Goal: Communication & Community: Answer question/provide support

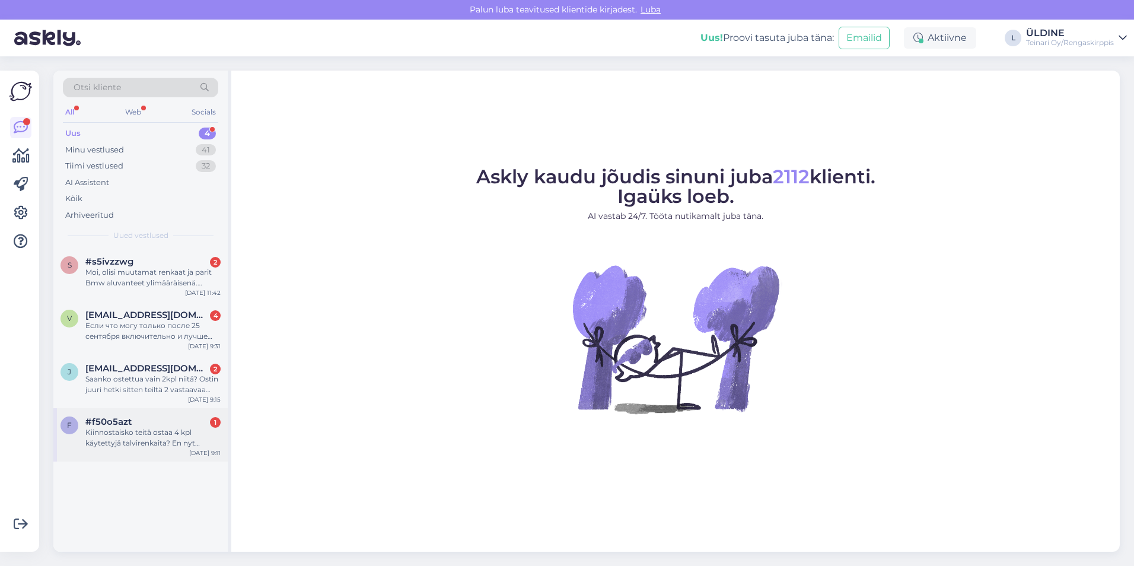
click at [151, 440] on div "Kiinnostaisko teitä ostaa 4 kpl käytettyjä talvirenkaita? En nyt muista onko ka…" at bounding box center [152, 437] width 135 height 21
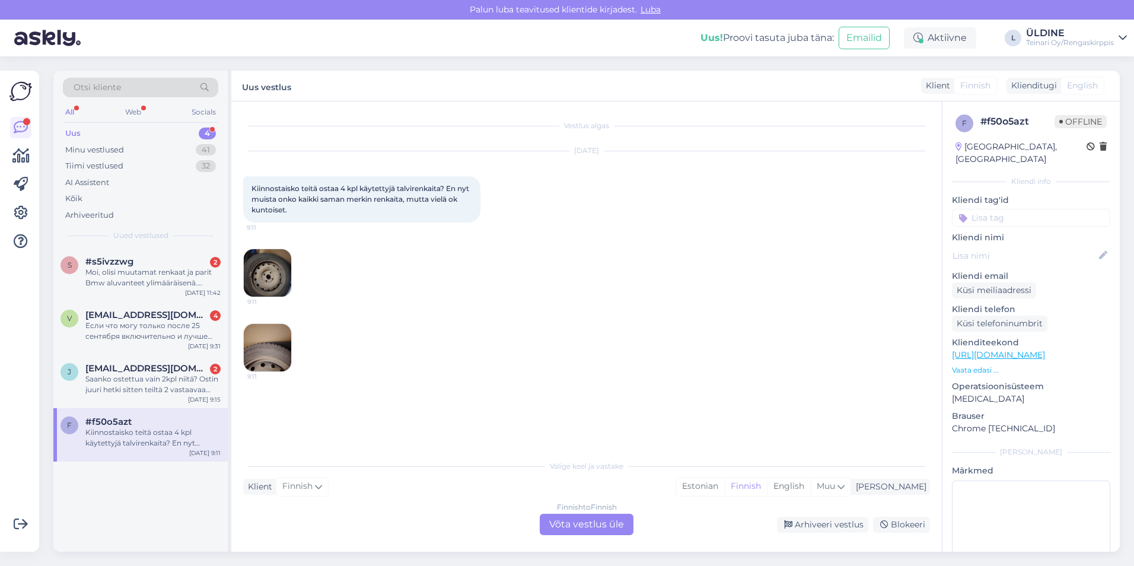
click at [583, 528] on div "Finnish to Finnish Võta vestlus üle" at bounding box center [587, 524] width 94 height 21
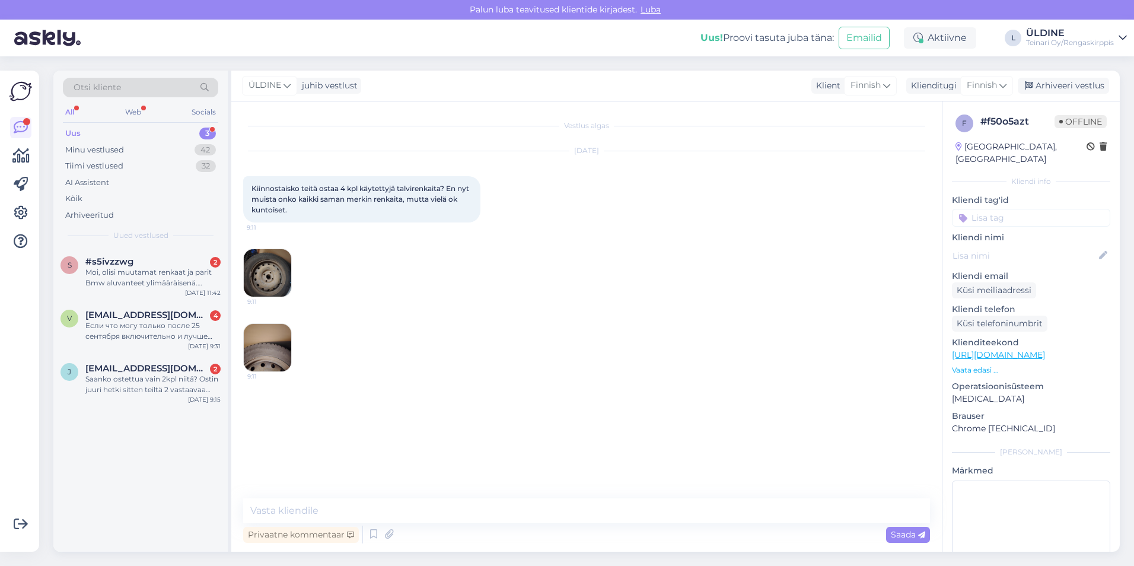
drag, startPoint x: 252, startPoint y: 187, endPoint x: 291, endPoint y: 210, distance: 44.6
click at [291, 210] on div "Kiinnostaisko teitä ostaa 4 kpl käytettyjä talvirenkaita? En nyt muista onko ka…" at bounding box center [361, 199] width 237 height 46
drag, startPoint x: 291, startPoint y: 210, endPoint x: 284, endPoint y: 200, distance: 12.0
copy span "Kiinnostaisko teitä ostaa 4 kpl käytettyjä talvirenkaita? En nyt muista onko ka…"
click at [264, 365] on img at bounding box center [267, 347] width 47 height 47
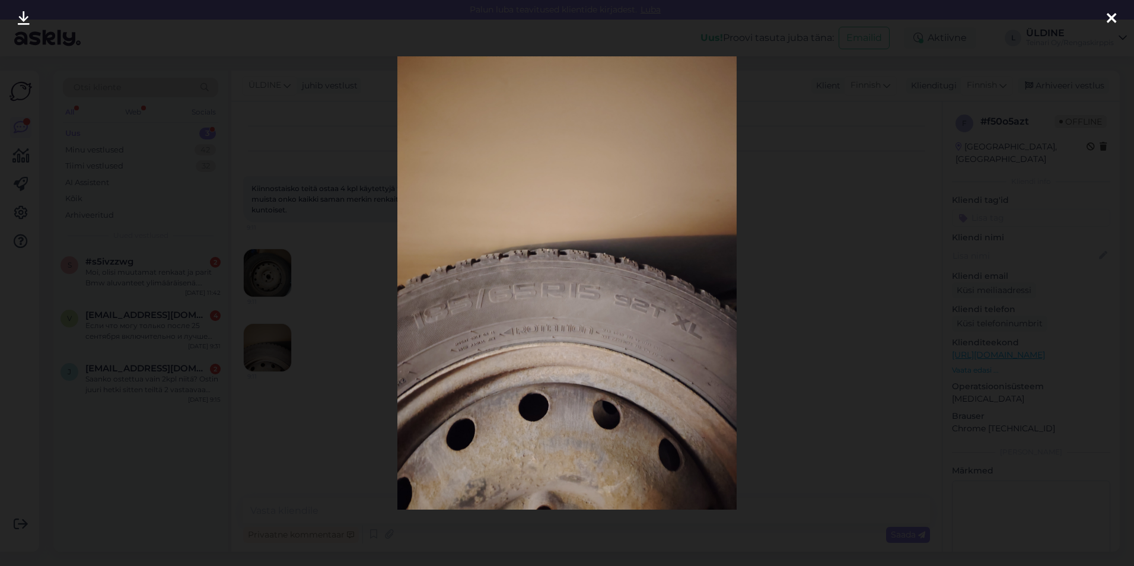
click at [1112, 15] on icon at bounding box center [1110, 18] width 9 height 15
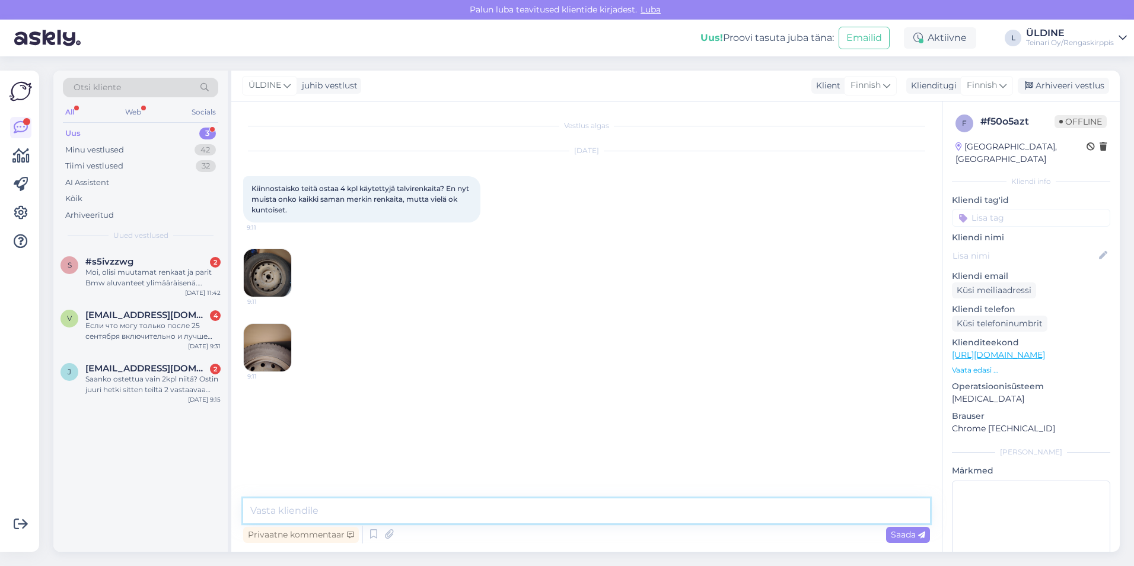
paste textarea "Kiitos viestistä! Kaikki renkaat ja vanteet tulee tuoda Vantaan toimipisteellem…"
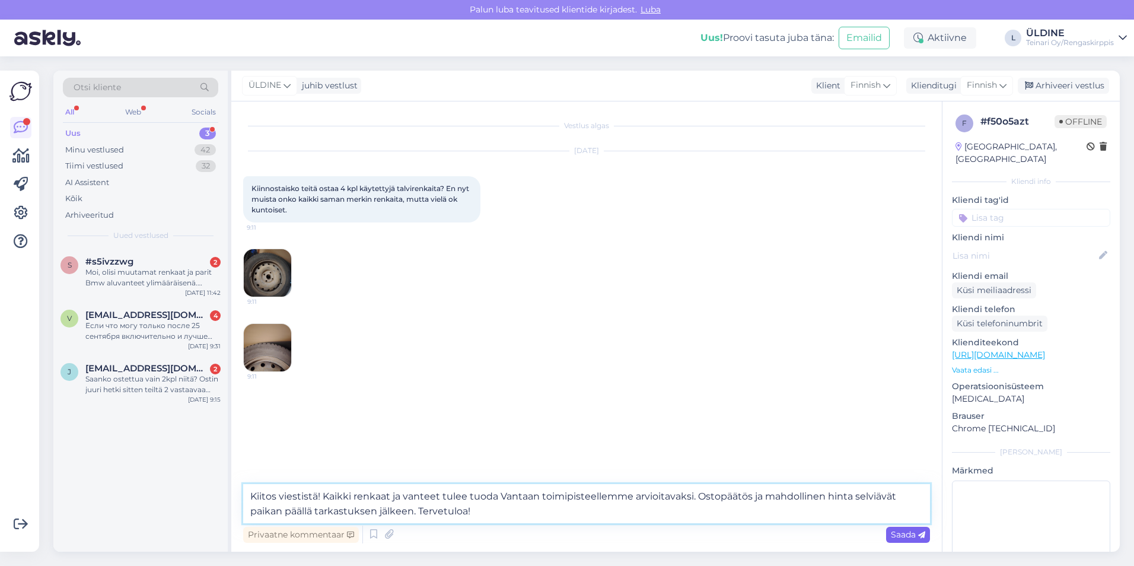
type textarea "Kiitos viestistä! Kaikki renkaat ja vanteet tulee tuoda Vantaan toimipisteellem…"
click at [902, 534] on span "Saada" at bounding box center [908, 534] width 34 height 11
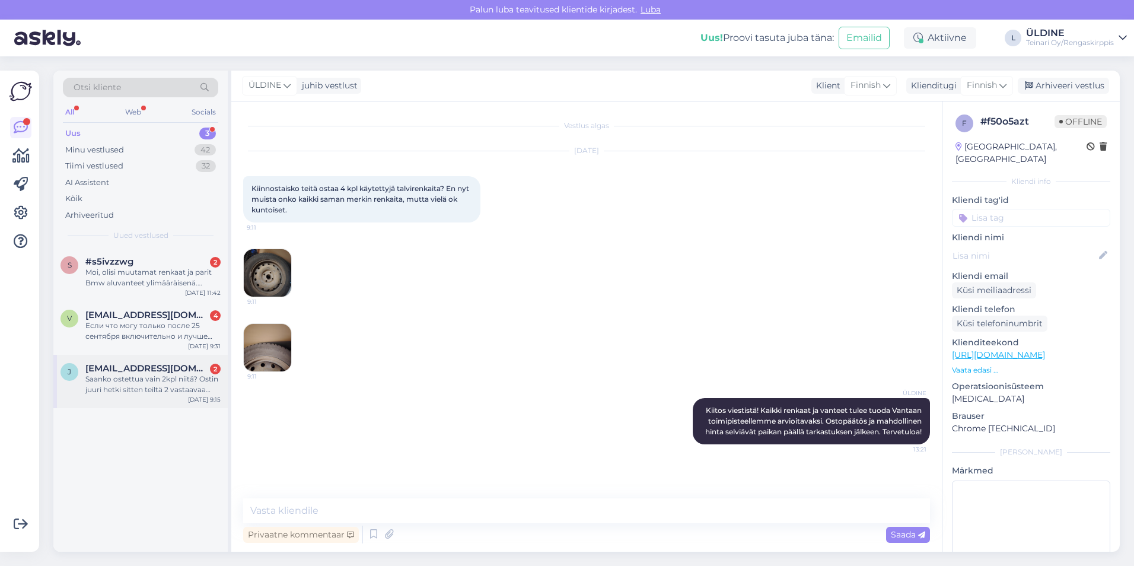
click at [155, 383] on div "Saanko ostettua vain 2kpl niitä? Ostin juuri hetki sitten teiltä 2 vastaavaa re…" at bounding box center [152, 384] width 135 height 21
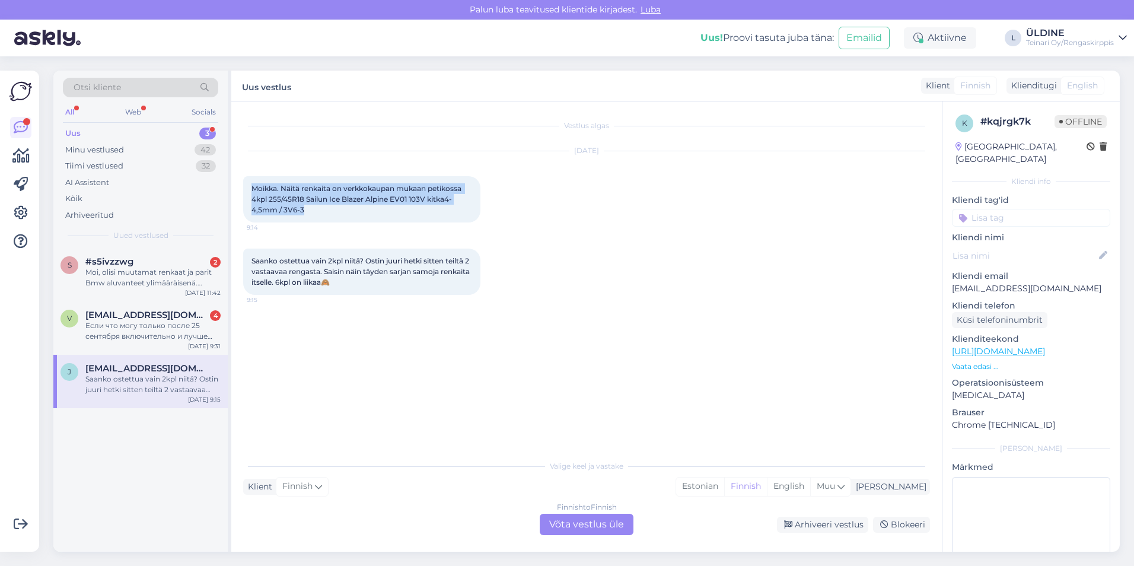
drag, startPoint x: 253, startPoint y: 189, endPoint x: 313, endPoint y: 211, distance: 63.8
click at [313, 211] on div "Moikka. Näitä renkaita on verkkokaupan mukaan petikossa 4kpl 255/45R18 Sailun I…" at bounding box center [361, 199] width 237 height 46
drag, startPoint x: 313, startPoint y: 211, endPoint x: 282, endPoint y: 201, distance: 33.0
copy span "Moikka. Näitä renkaita on verkkokaupan mukaan petikossa 4kpl 255/45R18 Sailun I…"
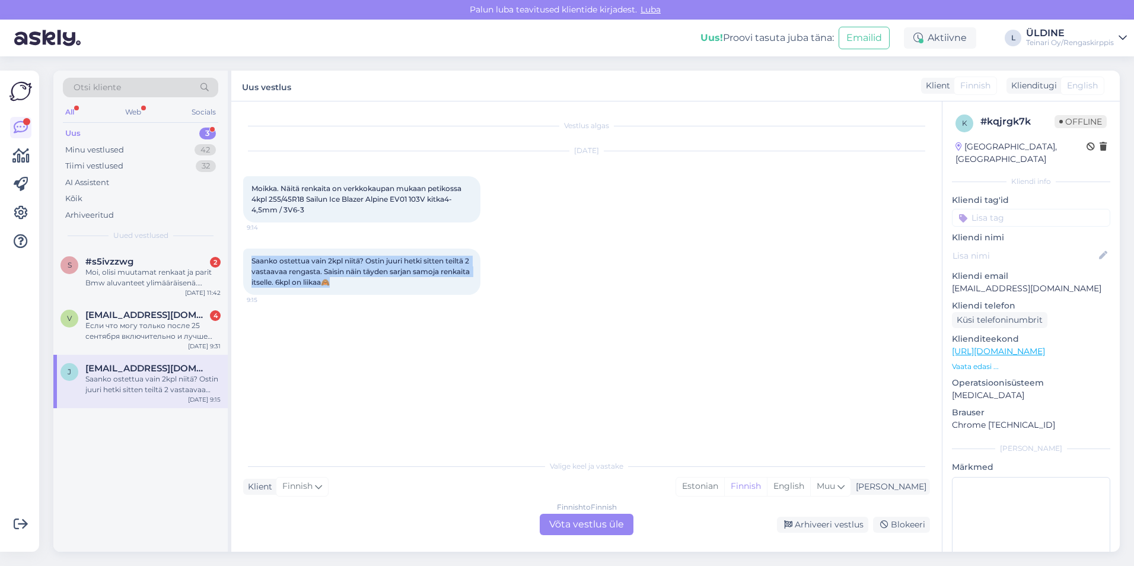
drag, startPoint x: 253, startPoint y: 260, endPoint x: 375, endPoint y: 280, distance: 124.4
click at [375, 280] on div "Saanko ostettua vain 2kpl niitä? Ostin juuri hetki sitten teiltä 2 vastaavaa re…" at bounding box center [361, 271] width 237 height 46
drag, startPoint x: 375, startPoint y: 280, endPoint x: 319, endPoint y: 278, distance: 56.4
copy span "Saanko ostettua vain 2kpl niitä? Ostin juuri hetki sitten teiltä 2 vastaavaa re…"
click at [582, 522] on div "Finnish to Finnish Võta vestlus üle" at bounding box center [587, 524] width 94 height 21
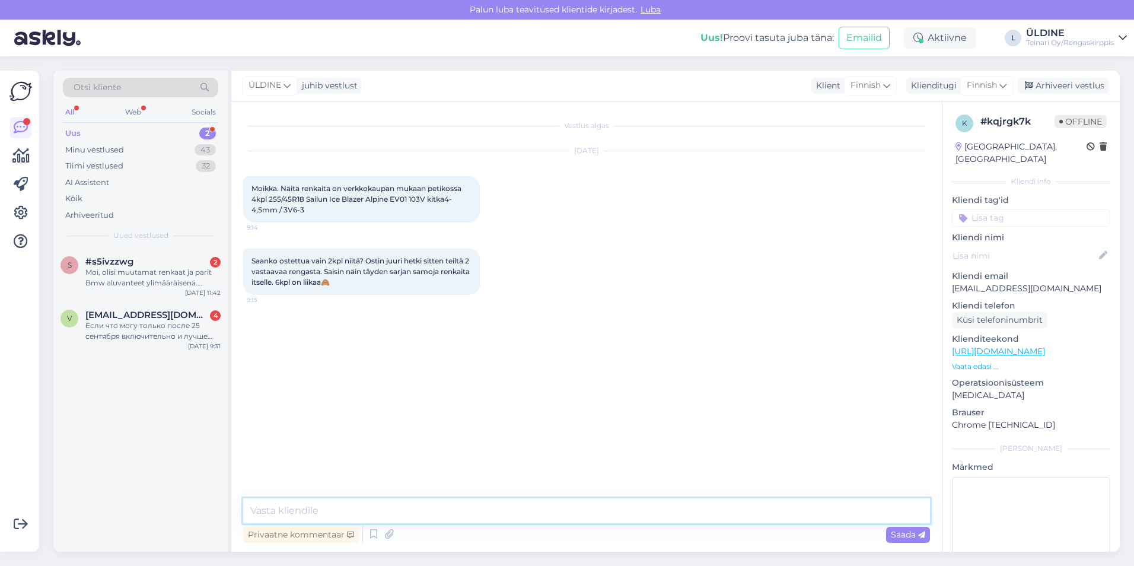
paste textarea "Moikka! Kiva kuulla, että olet jo hankkinut meiltä osan renkaista 😊 Valitettava…"
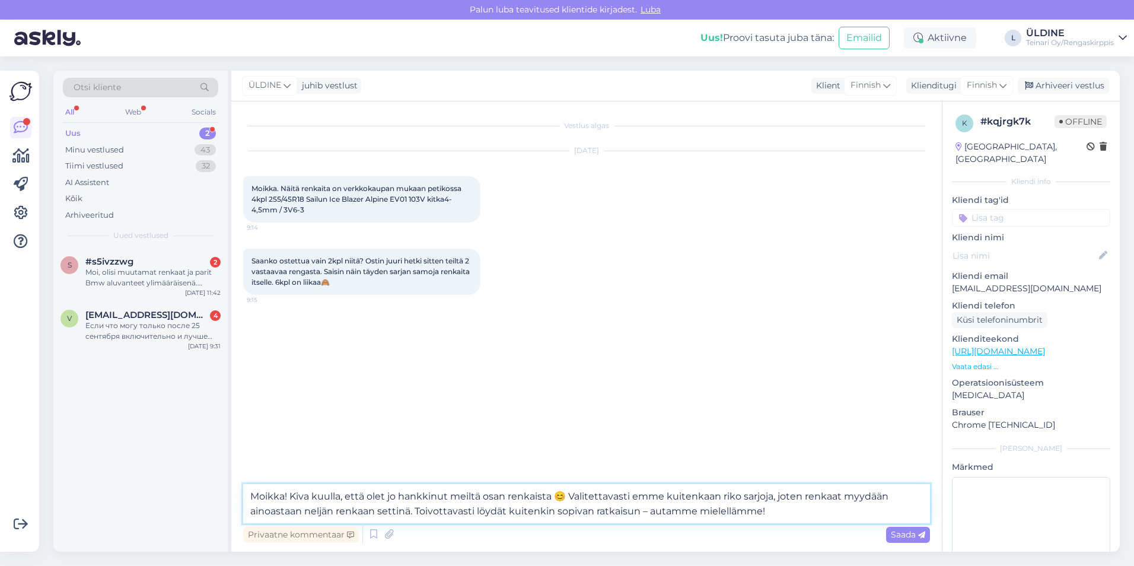
click at [780, 515] on textarea "Moikka! Kiva kuulla, että olet jo hankkinut meiltä osan renkaista 😊 Valitettava…" at bounding box center [586, 503] width 687 height 39
type textarea "Moikka! Kiva kuulla, että olet jo hankkinut meiltä osan renkaista 😊 Valitettava…"
click at [907, 532] on span "Saada" at bounding box center [908, 534] width 34 height 11
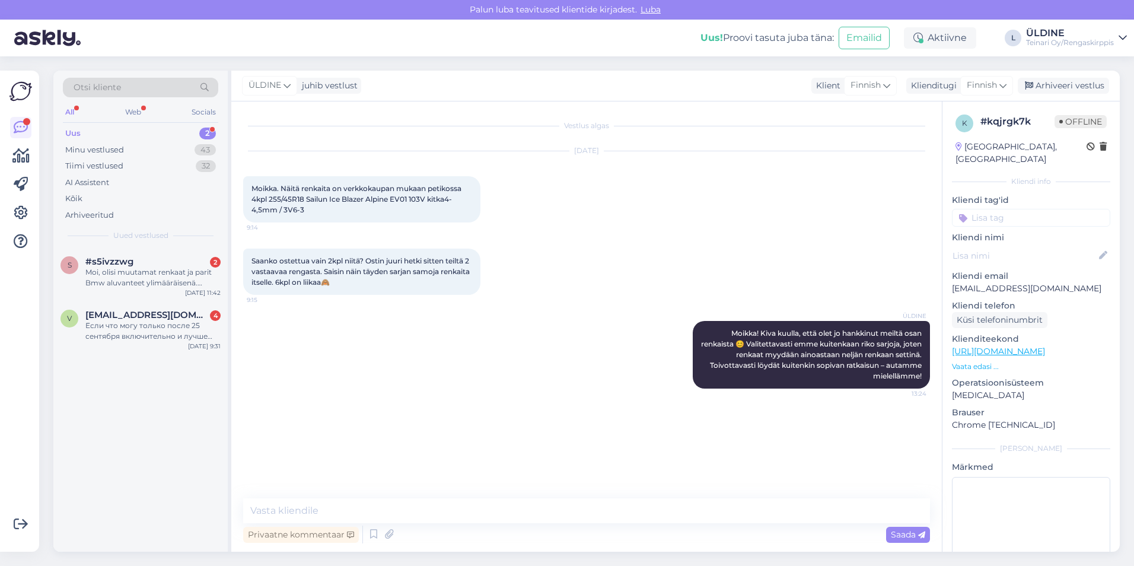
click at [131, 130] on div "Uus 2" at bounding box center [140, 133] width 155 height 17
click at [107, 411] on div "s #s5ivzzwg 2 Moi, olisi muutamat renkaat ja parit Bmw aluvanteet ylimääräisenä…" at bounding box center [140, 400] width 174 height 304
click at [132, 331] on div "Если что могу только после 25 сентября включительно и лучше конечно было бы на …" at bounding box center [152, 330] width 135 height 21
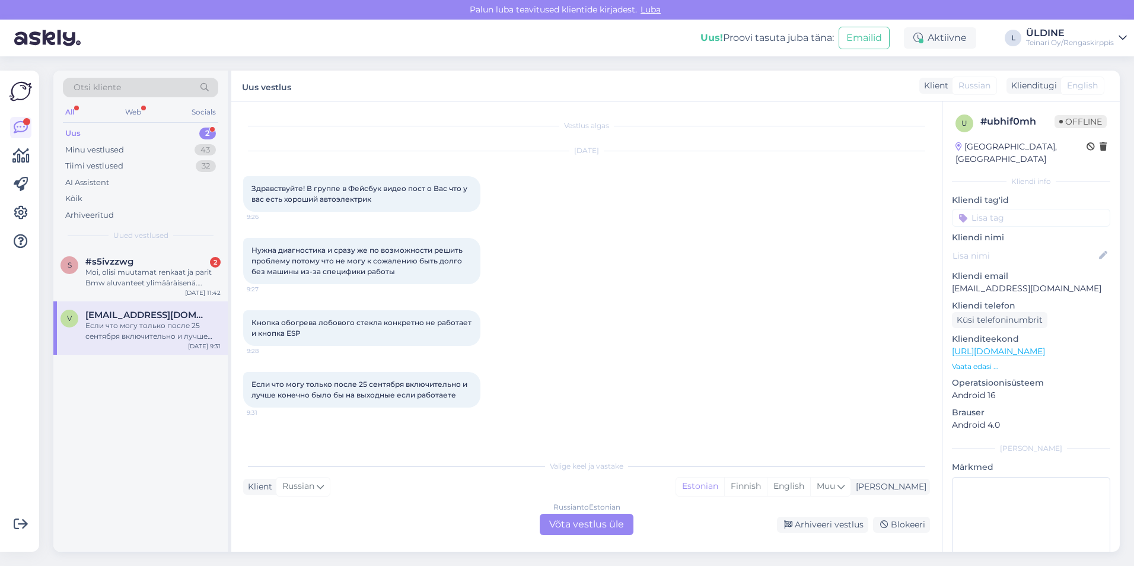
click at [550, 525] on div "Russian to Estonian Võta vestlus üle" at bounding box center [587, 524] width 94 height 21
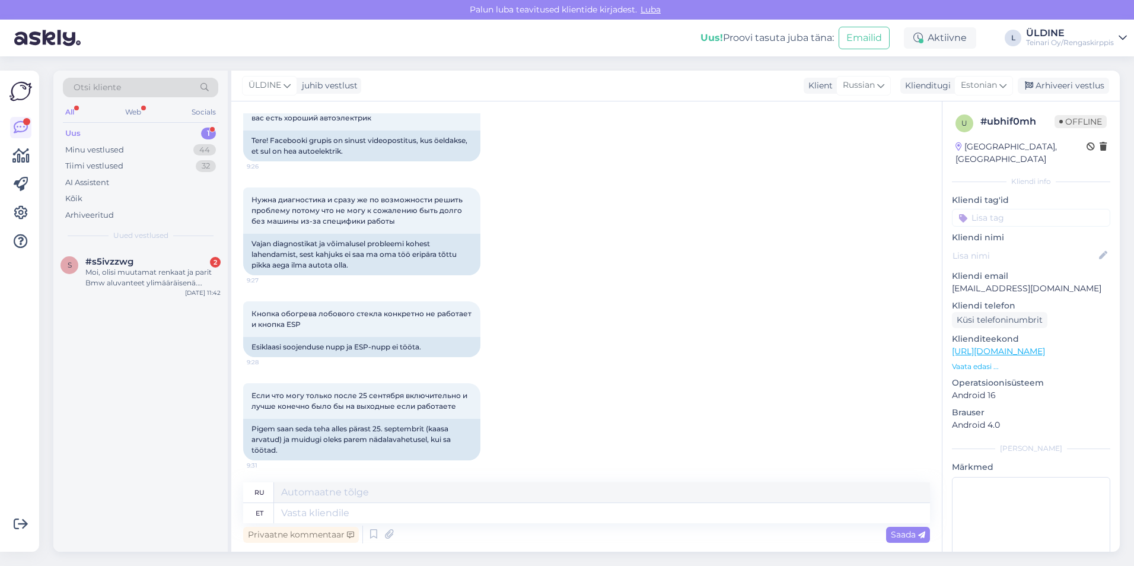
scroll to position [83, 0]
click at [161, 282] on div "Moi, olisi muutamat renkaat ja parit Bmw aluvanteet ylimääräisenä. Ostatteko ?" at bounding box center [152, 277] width 135 height 21
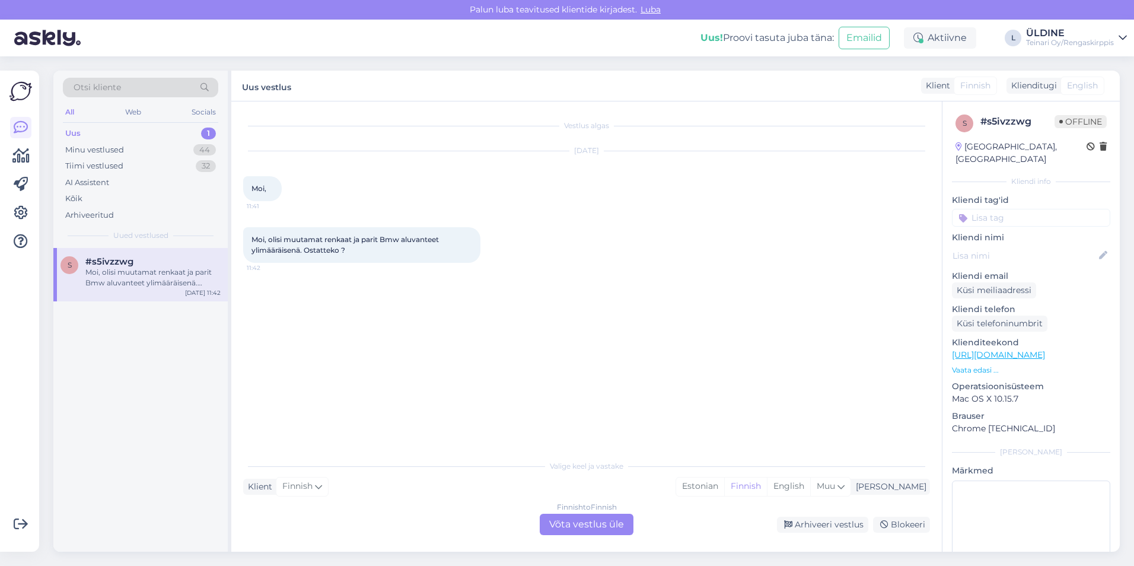
click at [608, 520] on div "Finnish to Finnish Võta vestlus üle" at bounding box center [587, 524] width 94 height 21
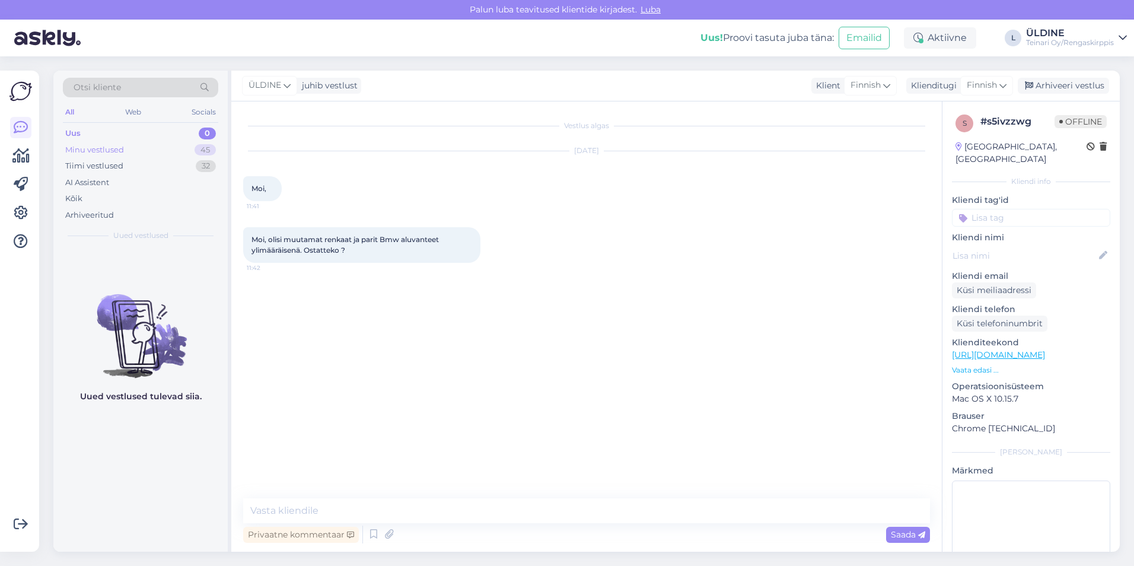
click at [105, 153] on div "Minu vestlused" at bounding box center [94, 150] width 59 height 12
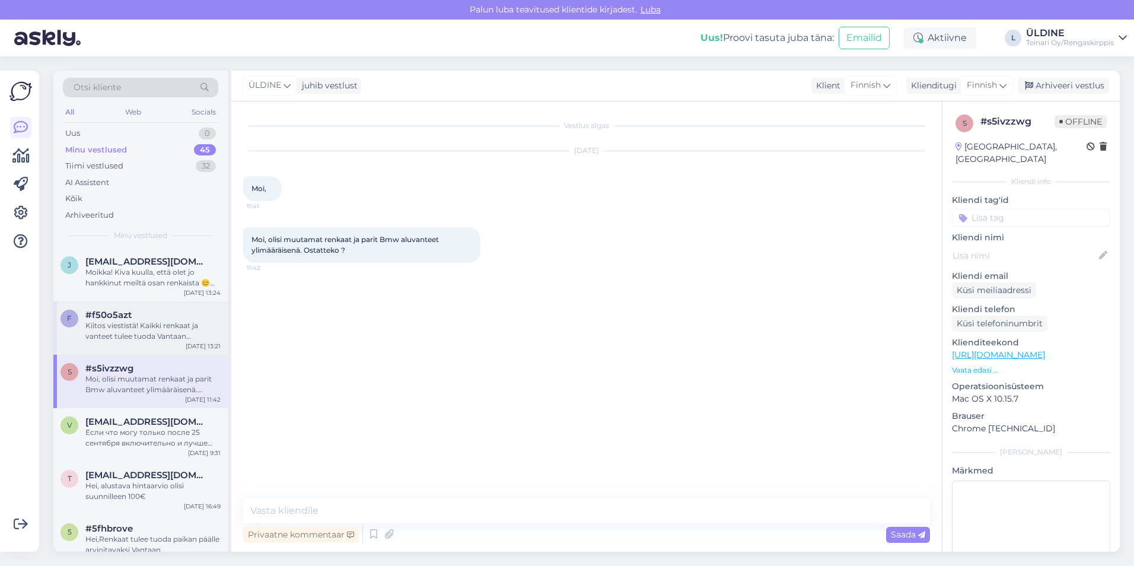
click at [163, 335] on div "Kiitos viestistä! Kaikki renkaat ja vanteet tulee tuoda Vantaan toimipisteellem…" at bounding box center [152, 330] width 135 height 21
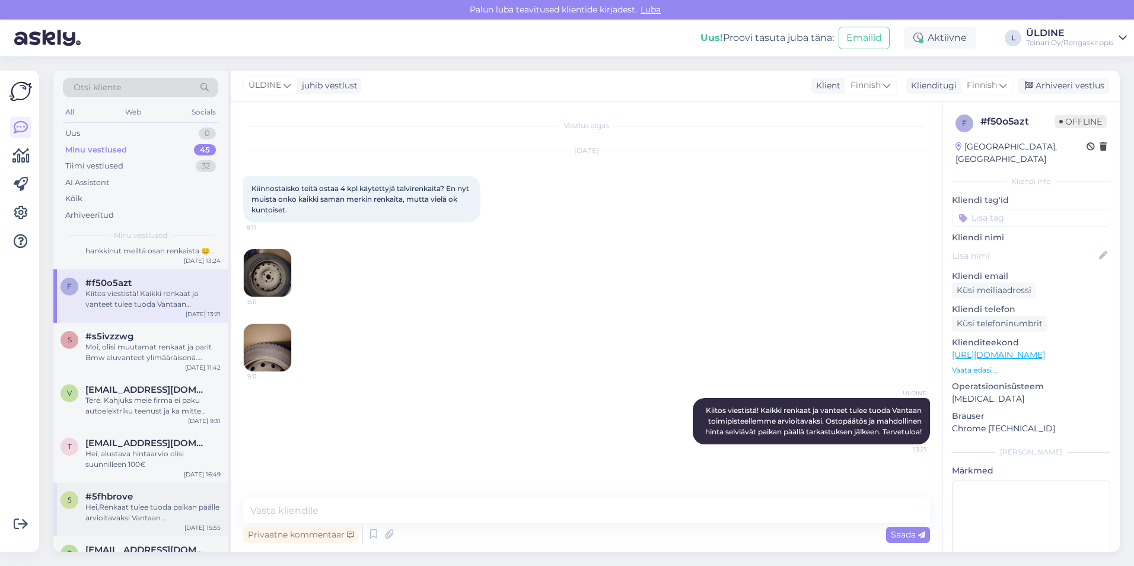
scroll to position [59, 0]
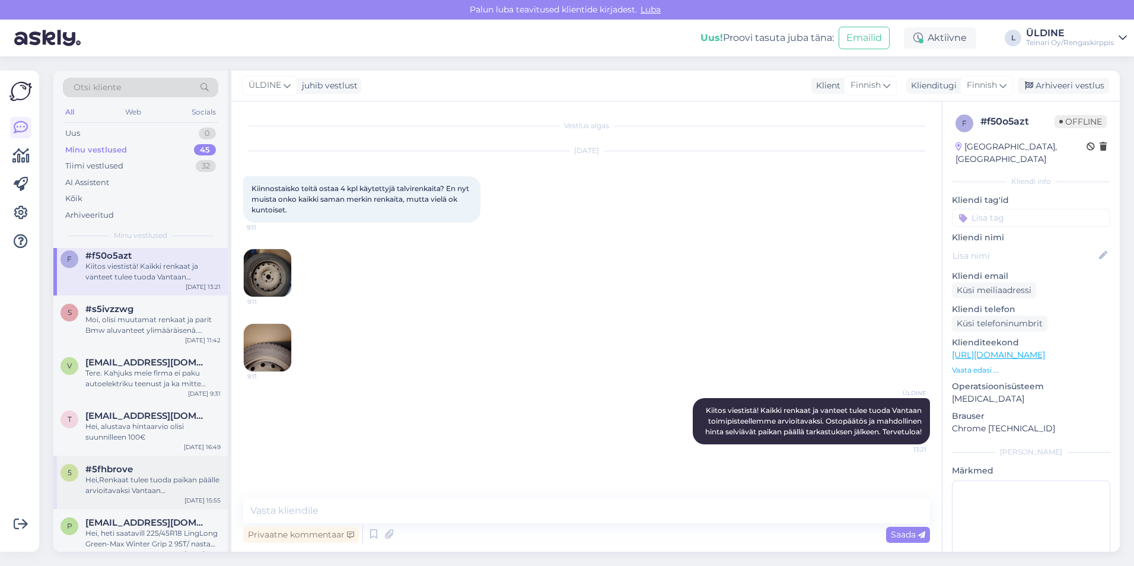
click at [167, 486] on div "Hei,Renkaat tulee tuoda paikan päälle arvioitavaksi Vantaan toimipisteeseen, os…" at bounding box center [152, 484] width 135 height 21
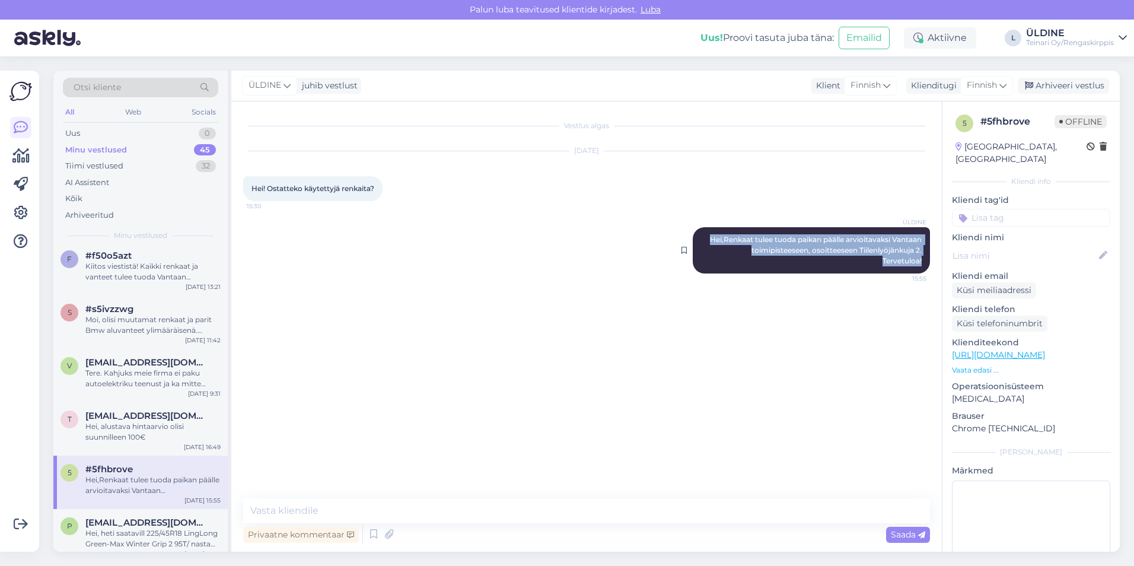
drag, startPoint x: 704, startPoint y: 239, endPoint x: 923, endPoint y: 264, distance: 220.3
click at [923, 264] on div "ÜLDINE Hei,Renkaat tulee tuoda paikan päälle arvioitavaksi Vantaan toimipistees…" at bounding box center [811, 250] width 237 height 46
drag, startPoint x: 923, startPoint y: 264, endPoint x: 889, endPoint y: 248, distance: 37.9
copy span "Hei,Renkaat tulee tuoda paikan päälle arvioitavaksi Vantaan toimipisteeseen, os…"
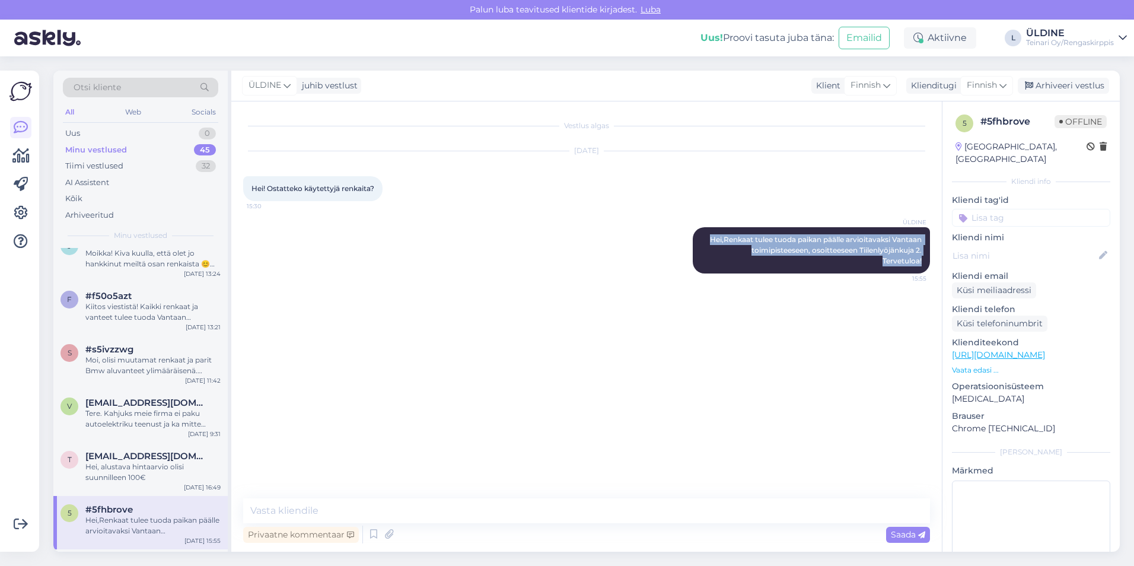
scroll to position [0, 0]
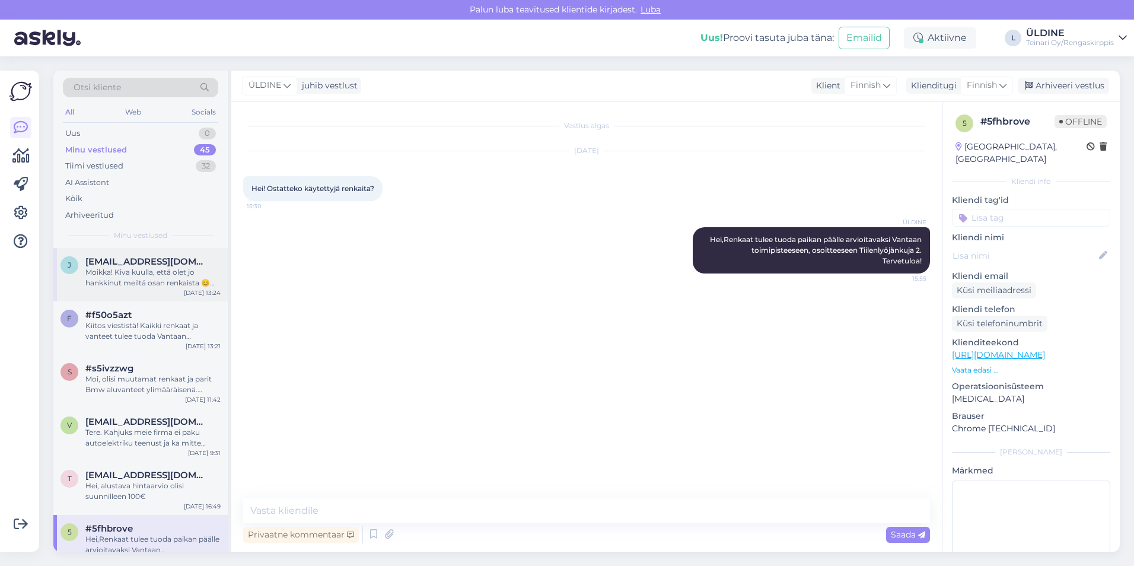
click at [126, 282] on div "Moikka! Kiva kuulla, että olet jo hankkinut meiltä osan renkaista 😊 Valitettava…" at bounding box center [152, 277] width 135 height 21
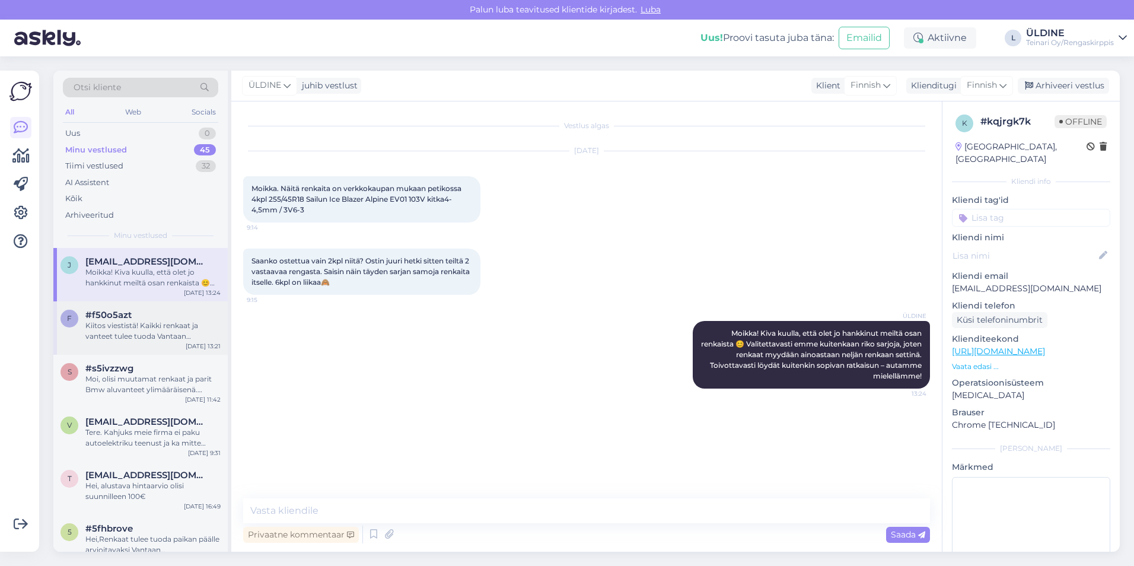
click at [135, 321] on div "Kiitos viestistä! Kaikki renkaat ja vanteet tulee tuoda Vantaan toimipisteellem…" at bounding box center [152, 330] width 135 height 21
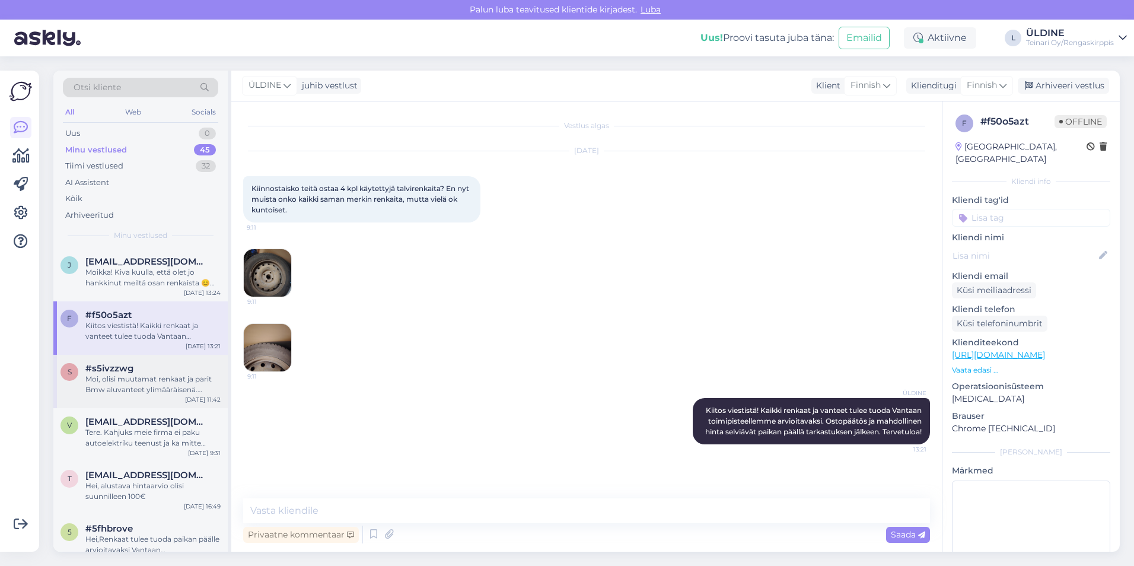
click at [167, 391] on div "Moi, olisi muutamat renkaat ja parit Bmw aluvanteet ylimääräisenä. Ostatteko ?" at bounding box center [152, 384] width 135 height 21
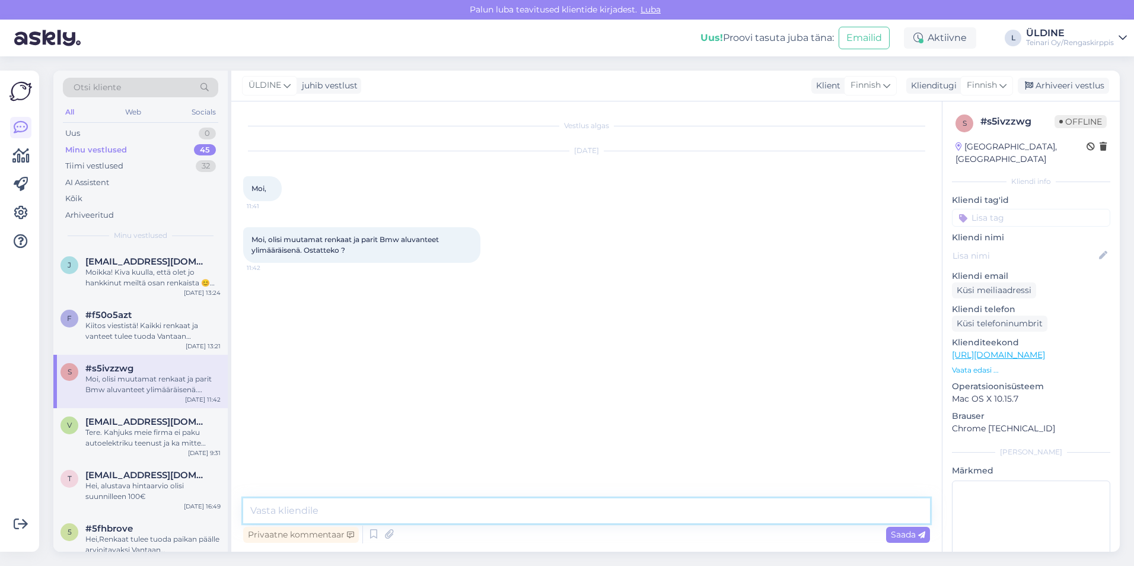
paste textarea "Hei,Renkaat tulee tuoda paikan päälle arvioitavaksi Vantaan toimipisteeseen, os…"
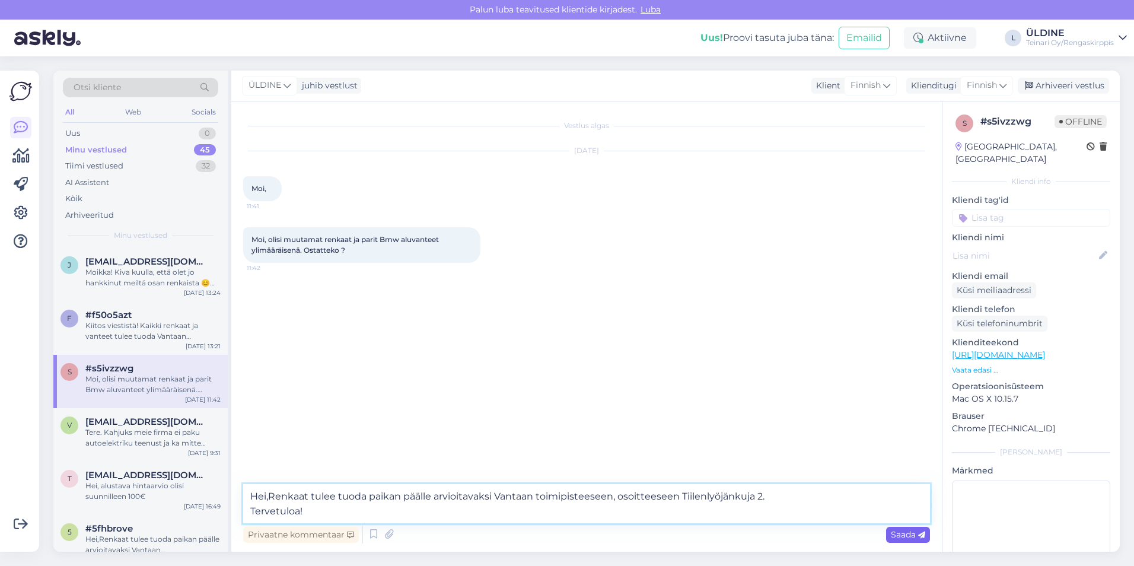
type textarea "Hei,Renkaat tulee tuoda paikan päälle arvioitavaksi Vantaan toimipisteeseen, os…"
click at [905, 534] on span "Saada" at bounding box center [908, 534] width 34 height 11
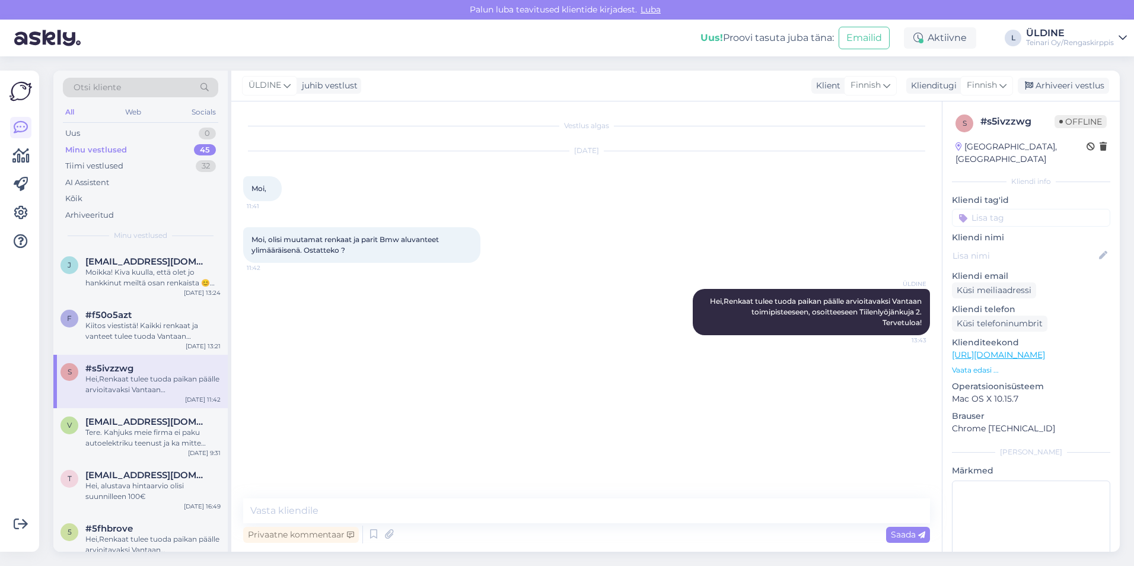
click at [667, 311] on div "ÜLDINE Hei,Renkaat tulee tuoda paikan päälle arvioitavaksi Vantaan toimipistees…" at bounding box center [586, 312] width 687 height 72
click at [672, 314] on icon at bounding box center [672, 311] width 7 height 7
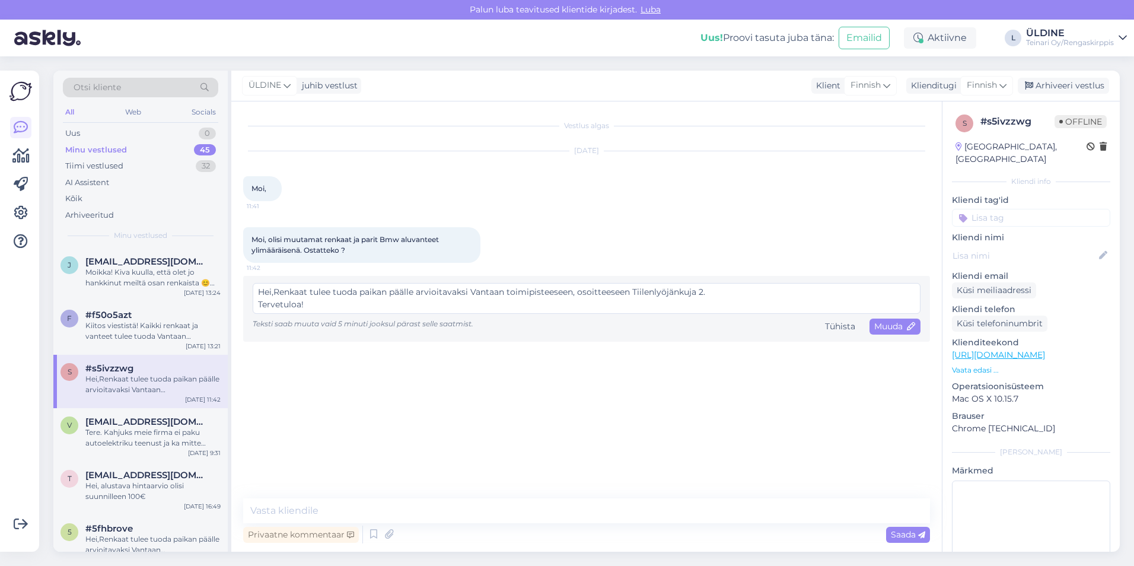
click at [310, 296] on textarea "Hei,Renkaat tulee tuoda paikan päälle arvioitavaksi Vantaan toimipisteeseen, os…" at bounding box center [587, 298] width 668 height 31
type textarea "Hei,Renkaat ja vanteet tulee tuoda paikan päälle arvioitavaksi Vantaan toimipis…"
click at [889, 329] on span "Muuda" at bounding box center [895, 326] width 42 height 11
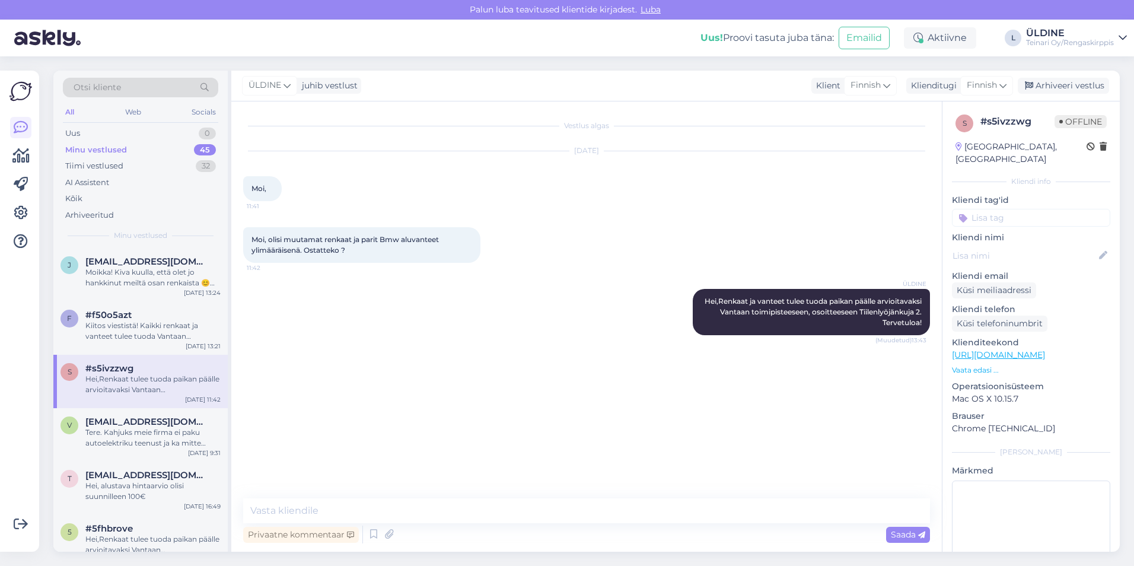
click at [861, 433] on div "Vestlus algas [DATE] Moi, 11:41 Moi, olisi muutamat renkaat ja parit Bmw aluvan…" at bounding box center [591, 300] width 697 height 374
click at [425, 394] on div "Vestlus algas [DATE] Moi, 11:41 Moi, olisi muutamat renkaat ja parit Bmw aluvan…" at bounding box center [591, 300] width 697 height 374
